Goal: Task Accomplishment & Management: Use online tool/utility

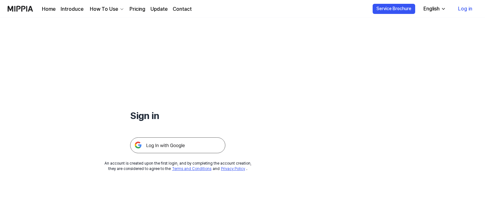
click at [463, 10] on link "Log in" at bounding box center [465, 9] width 24 height 18
click at [191, 142] on img at bounding box center [177, 146] width 95 height 16
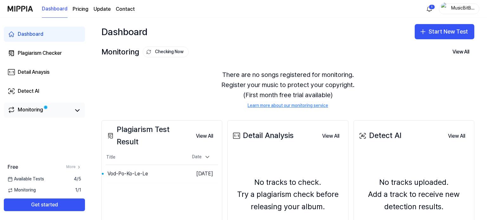
click at [25, 113] on div "Monitoring" at bounding box center [30, 110] width 25 height 9
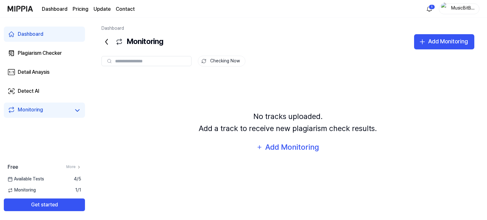
click at [166, 62] on input "text" at bounding box center [151, 61] width 72 height 6
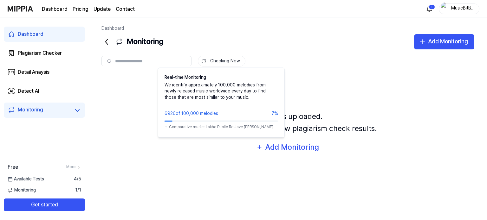
click at [216, 61] on button "Checking Now" at bounding box center [222, 61] width 48 height 11
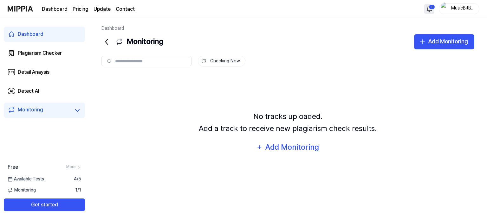
click at [433, 5] on html "Dashboard Pricing Update Contact 1 MusicBitByte Dashboard Plagiarism Checker De…" at bounding box center [243, 110] width 487 height 220
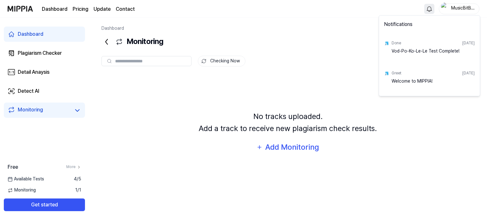
click at [448, 53] on div "Vod-Po-Ko-Le-Le Test Complete!" at bounding box center [433, 54] width 83 height 13
click at [34, 191] on html "Dashboard Pricing Update Contact MusicBitByte Dashboard Plagiarism Checker Deta…" at bounding box center [243, 110] width 487 height 220
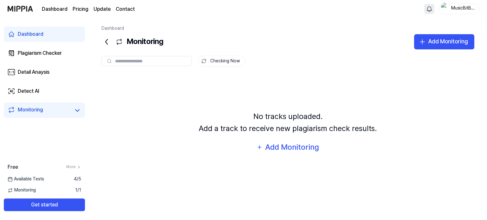
click at [41, 178] on span "Available Tests" at bounding box center [26, 179] width 36 height 6
click at [56, 108] on link "Monitoring" at bounding box center [39, 110] width 63 height 9
click at [76, 110] on icon at bounding box center [77, 111] width 4 height 2
click at [424, 10] on div "Dashboard Pricing Update Contact MusicBitByte" at bounding box center [244, 8] width 472 height 17
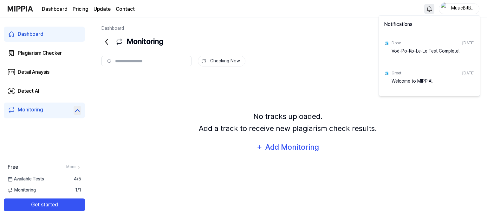
click at [428, 10] on html "Dashboard Pricing Update Contact MusicBitByte Dashboard Plagiarism Checker Deta…" at bounding box center [243, 110] width 487 height 220
click at [397, 44] on div "Done" at bounding box center [397, 43] width 10 height 5
click at [460, 7] on html "Dashboard Pricing Update Contact MusicBitByte Dashboard Plagiarism Checker Deta…" at bounding box center [243, 110] width 487 height 220
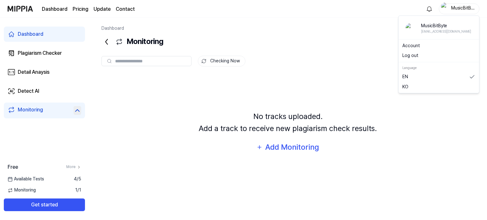
click at [460, 7] on div "MusicBitByte" at bounding box center [463, 8] width 25 height 7
drag, startPoint x: 292, startPoint y: 48, endPoint x: 226, endPoint y: 42, distance: 65.7
click at [291, 48] on div "Monitoring Add Monitoring" at bounding box center [288, 41] width 373 height 15
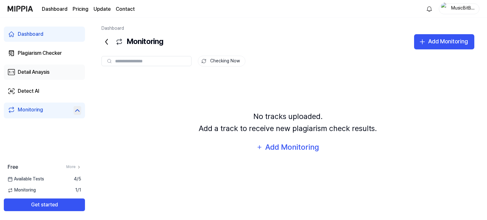
click at [36, 72] on div "Detail Anaysis" at bounding box center [34, 73] width 32 height 8
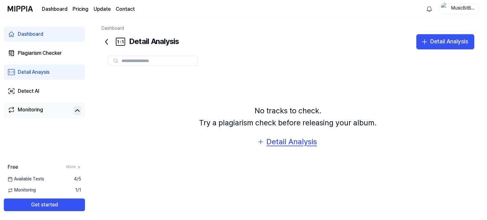
click at [264, 141] on icon "button" at bounding box center [261, 142] width 8 height 8
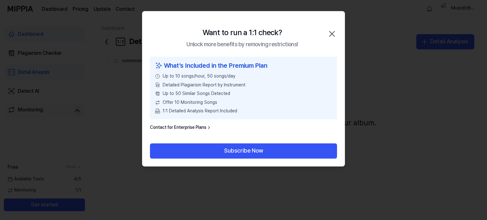
click at [334, 33] on icon "button" at bounding box center [332, 34] width 10 height 10
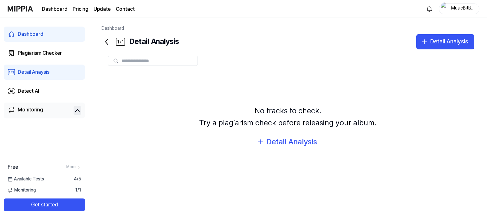
click at [69, 110] on link "Monitoring" at bounding box center [39, 110] width 63 height 9
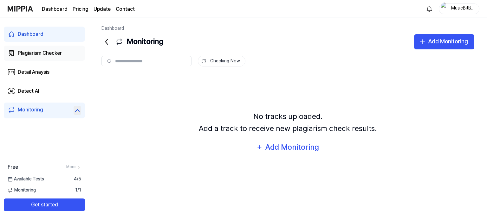
click at [44, 53] on div "Plagiarism Checker" at bounding box center [40, 53] width 44 height 8
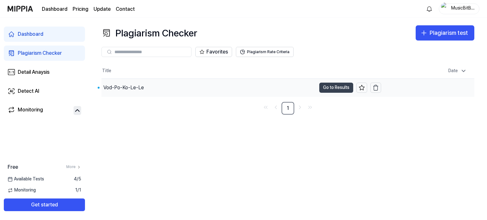
click at [332, 88] on button "Go to Results" at bounding box center [336, 88] width 34 height 10
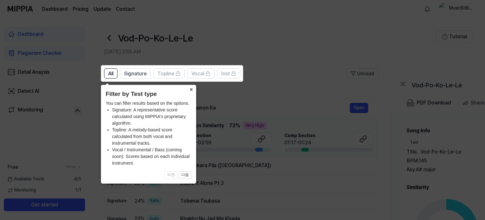
click at [191, 89] on button "×" at bounding box center [191, 89] width 10 height 9
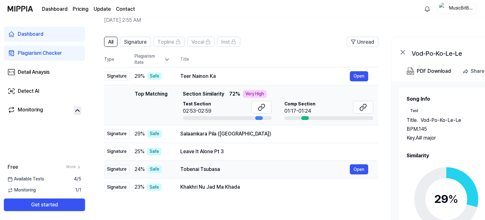
scroll to position [63, 0]
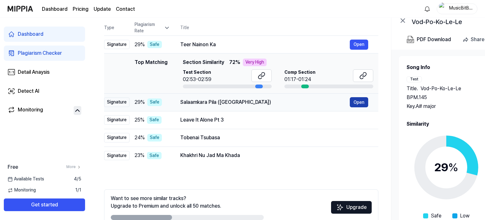
click at [362, 102] on button "Open" at bounding box center [359, 102] width 18 height 10
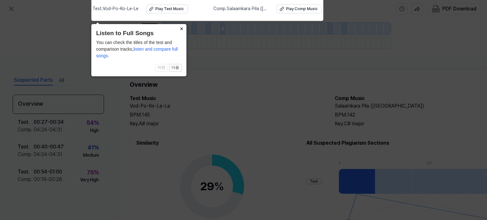
click at [180, 29] on button "×" at bounding box center [181, 28] width 10 height 9
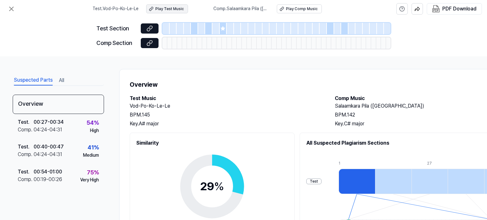
click at [176, 10] on div "Play Test Music" at bounding box center [169, 8] width 29 height 5
click at [291, 9] on div "Play Comp Music" at bounding box center [302, 8] width 32 height 5
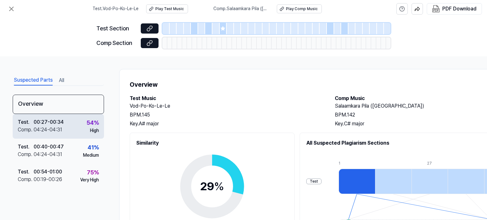
click at [76, 126] on div "Test . 00:27 - 00:34 Comp . 04:24 - 04:31 54 % High" at bounding box center [58, 126] width 91 height 25
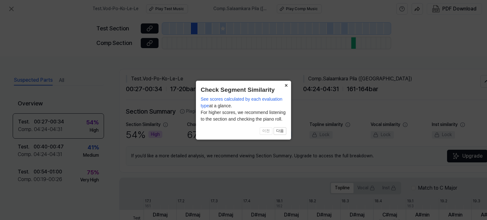
click at [286, 86] on button "×" at bounding box center [286, 85] width 10 height 9
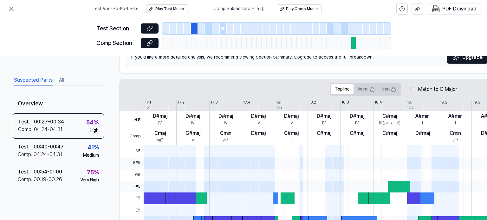
scroll to position [90, 0]
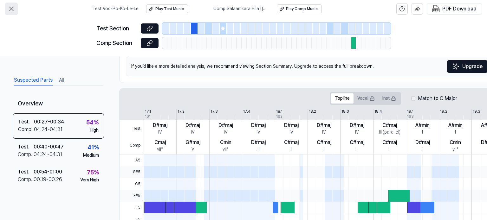
click at [10, 7] on icon at bounding box center [12, 9] width 8 height 8
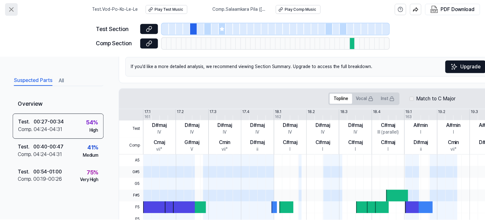
scroll to position [63, 0]
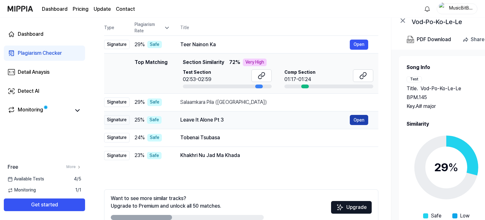
click at [359, 121] on button "Open" at bounding box center [359, 120] width 18 height 10
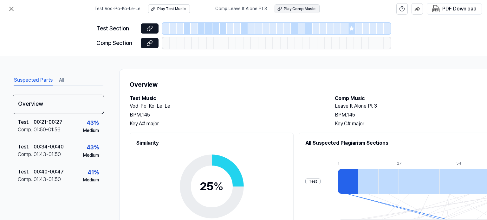
click at [294, 10] on div "Play Comp Music" at bounding box center [300, 8] width 32 height 5
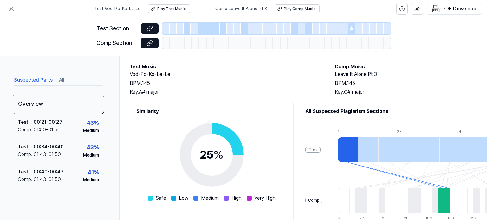
scroll to position [95, 0]
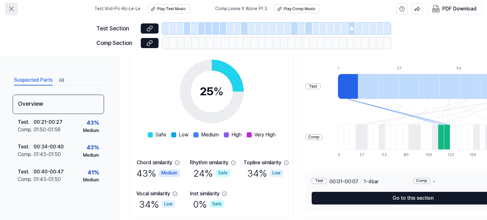
click at [10, 10] on icon at bounding box center [12, 9] width 4 height 4
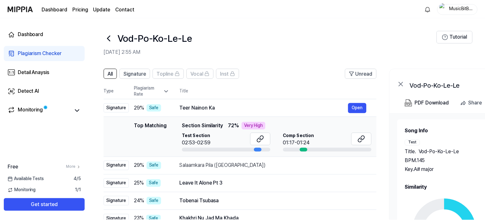
scroll to position [63, 0]
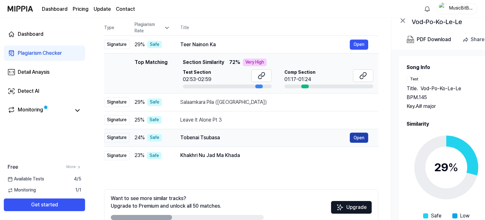
click at [356, 140] on button "Open" at bounding box center [359, 138] width 18 height 10
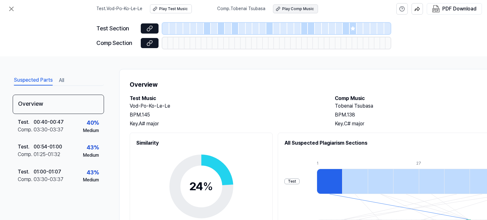
click at [304, 7] on div "Play Comp Music" at bounding box center [298, 8] width 32 height 5
click at [11, 11] on icon at bounding box center [12, 9] width 8 height 8
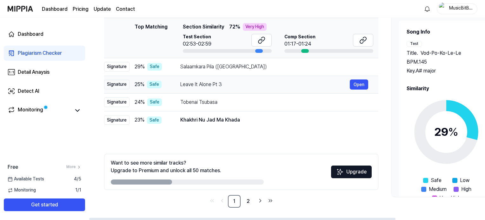
scroll to position [99, 0]
click at [355, 119] on button "Open" at bounding box center [359, 120] width 18 height 10
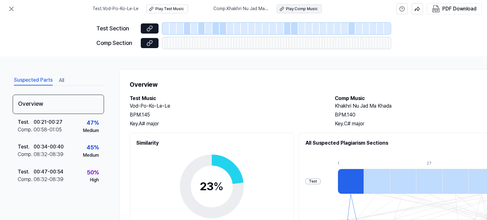
click at [297, 12] on button "Play Comp Music" at bounding box center [299, 8] width 45 height 9
click at [8, 10] on icon at bounding box center [12, 9] width 8 height 8
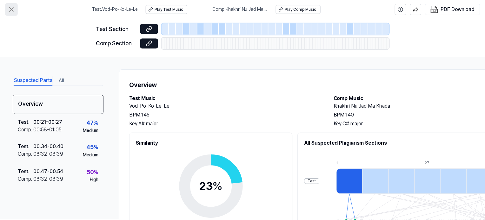
scroll to position [99, 0]
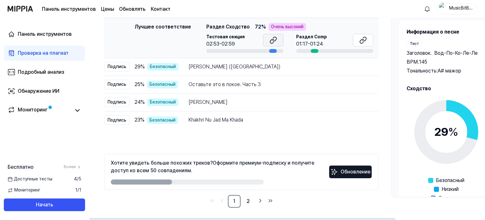
click at [270, 42] on icon at bounding box center [273, 40] width 8 height 8
click at [313, 49] on div at bounding box center [315, 51] width 8 height 4
click at [360, 40] on icon at bounding box center [363, 40] width 8 height 8
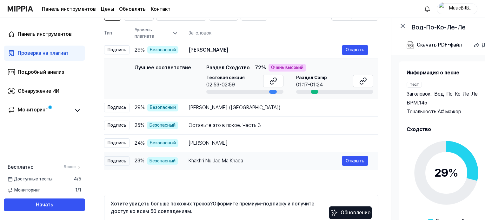
scroll to position [36, 0]
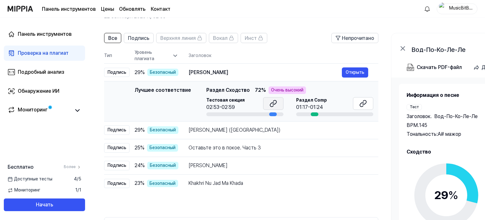
click at [275, 102] on button at bounding box center [273, 103] width 20 height 13
click at [359, 102] on icon at bounding box center [363, 104] width 8 height 8
click at [353, 129] on font "Открыть" at bounding box center [354, 130] width 19 height 5
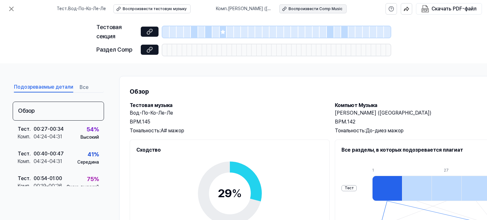
click at [295, 8] on font "Воспроизвести Comp Music" at bounding box center [316, 9] width 54 height 4
